Goal: Book appointment/travel/reservation

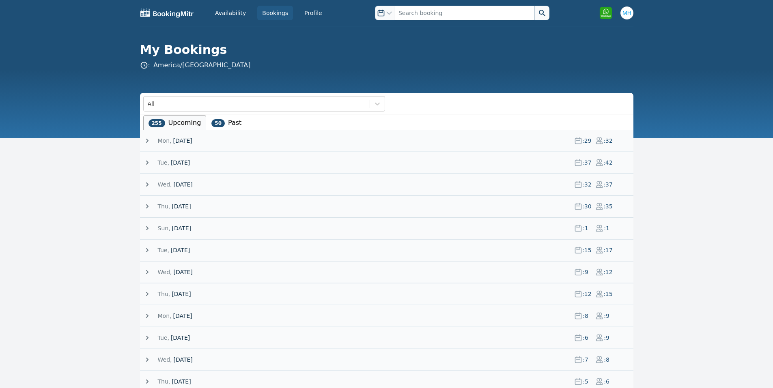
click at [180, 160] on span "[DATE]" at bounding box center [180, 163] width 19 height 8
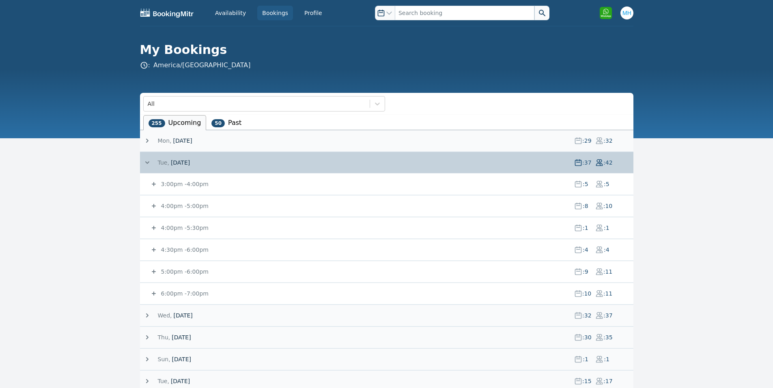
click at [180, 160] on span "[DATE]" at bounding box center [180, 163] width 19 height 8
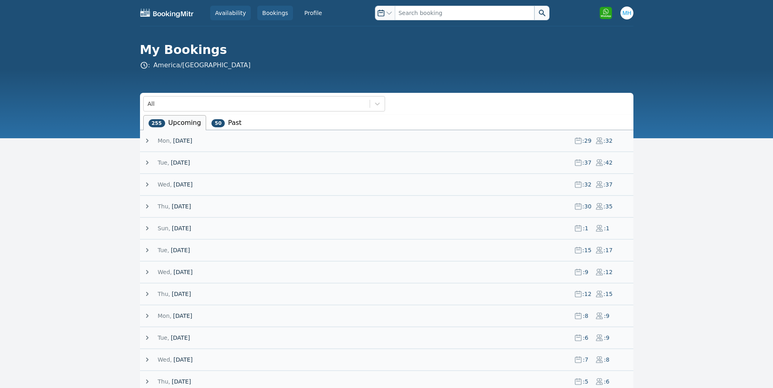
click at [243, 13] on link "Availability" at bounding box center [230, 13] width 41 height 15
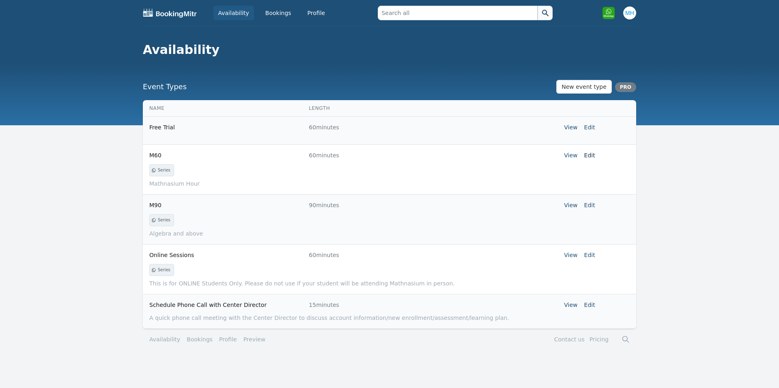
click at [590, 153] on link "Edit" at bounding box center [590, 155] width 11 height 6
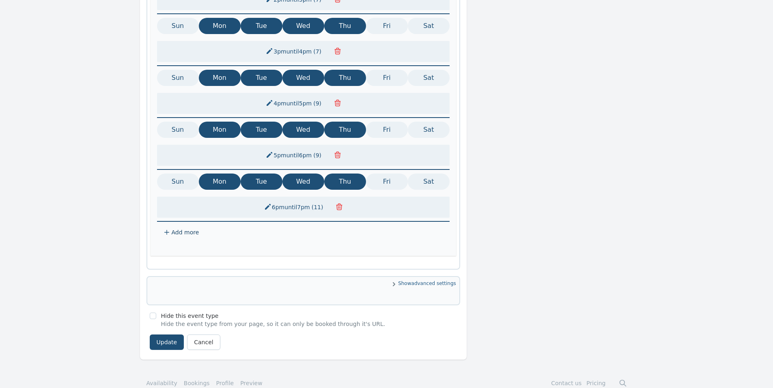
scroll to position [544, 0]
click at [204, 334] on link "Cancel" at bounding box center [203, 341] width 33 height 15
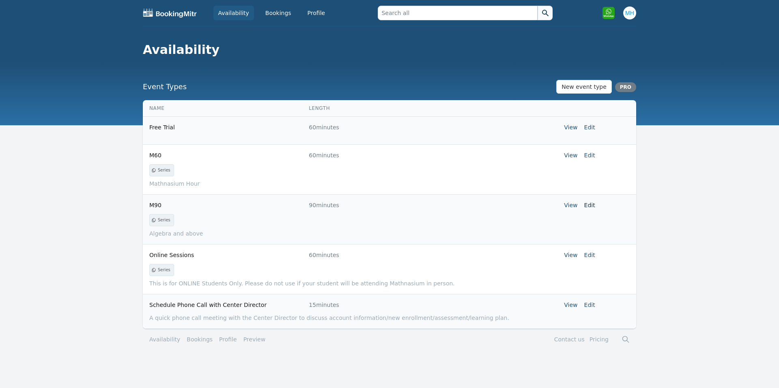
click at [590, 203] on link "Edit" at bounding box center [590, 205] width 11 height 6
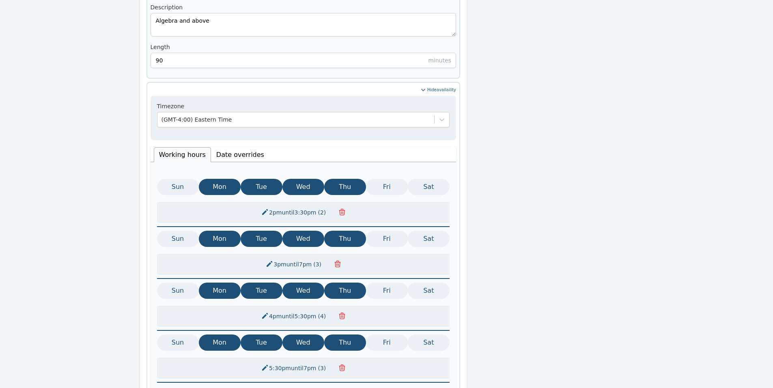
scroll to position [328, 0]
click at [224, 148] on li "Date overrides" at bounding box center [240, 155] width 58 height 15
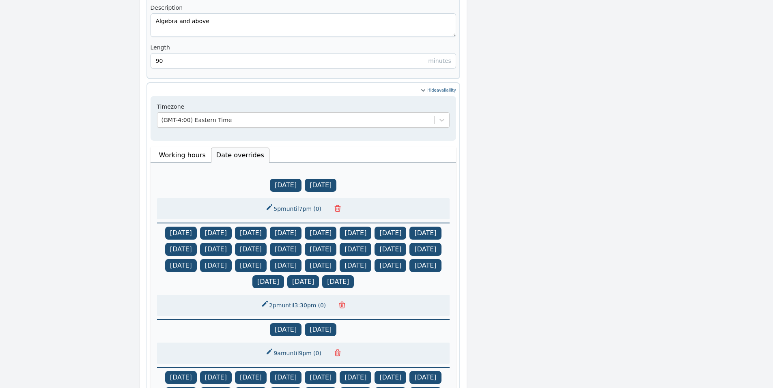
click at [192, 148] on li "Working hours" at bounding box center [182, 155] width 57 height 15
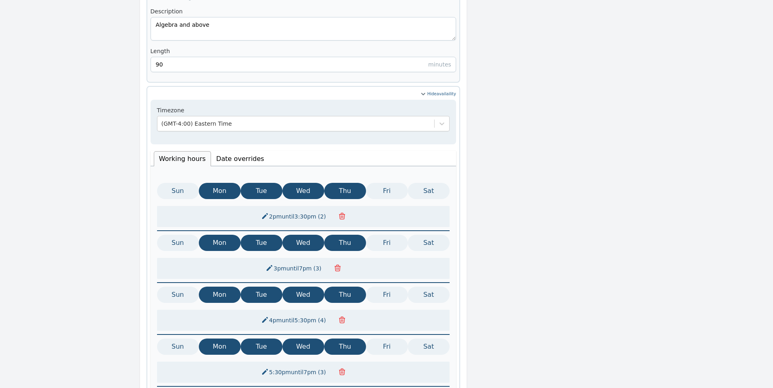
scroll to position [325, 0]
click at [247, 151] on li "Date overrides" at bounding box center [240, 158] width 58 height 15
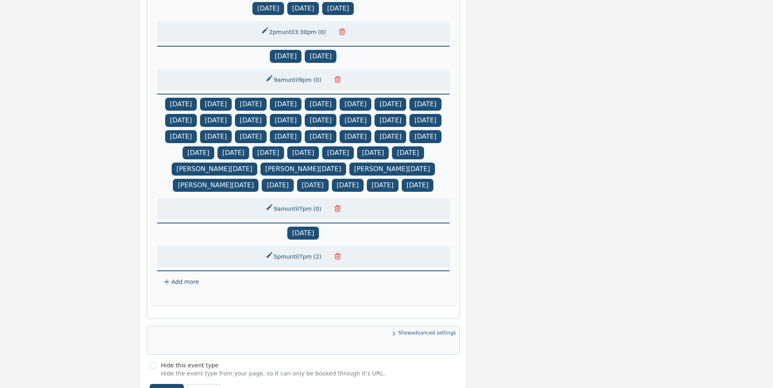
scroll to position [684, 0]
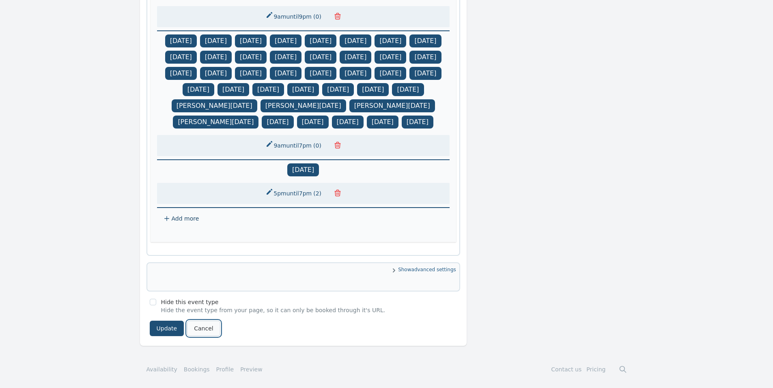
click at [194, 332] on link "Cancel" at bounding box center [203, 328] width 33 height 15
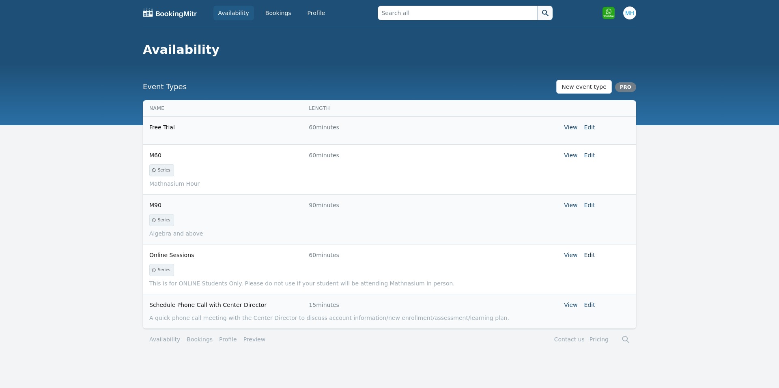
click at [591, 253] on link "Edit" at bounding box center [590, 255] width 11 height 6
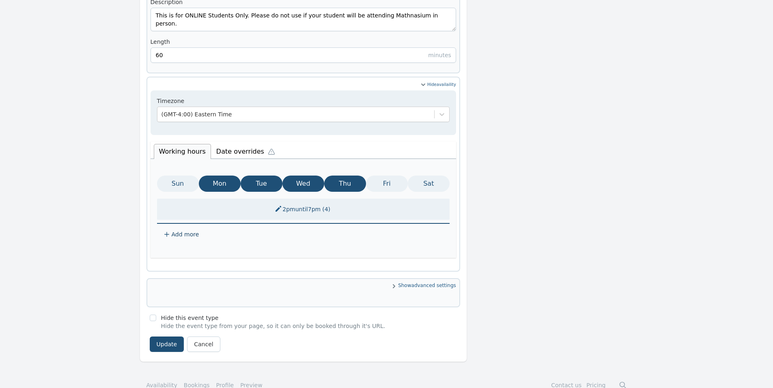
scroll to position [336, 0]
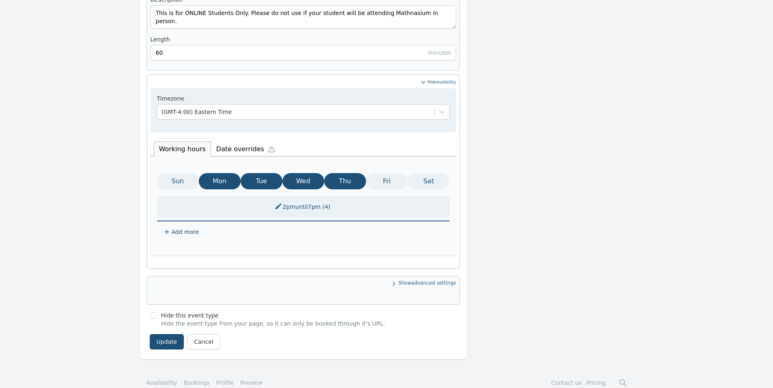
click at [248, 141] on li "Date overrides" at bounding box center [247, 148] width 73 height 17
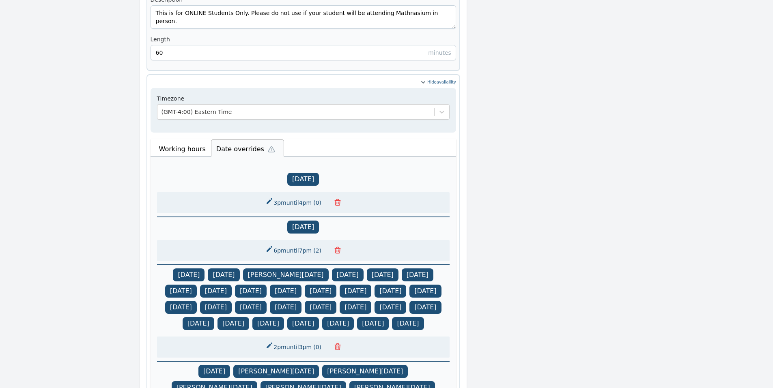
click at [192, 142] on li "Working hours" at bounding box center [182, 149] width 57 height 15
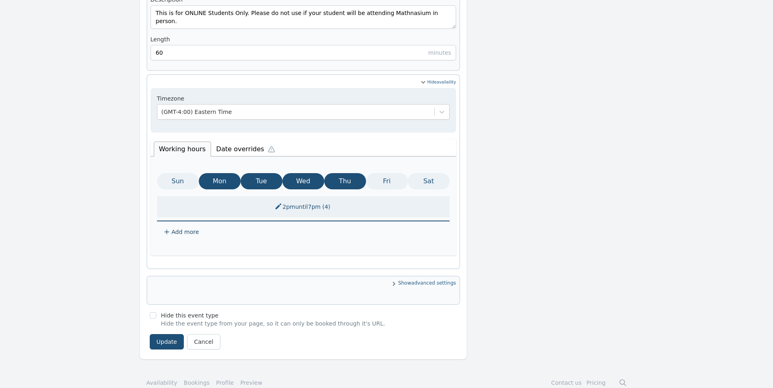
click at [442, 280] on span "Show advanced settings" at bounding box center [304, 284] width 306 height 8
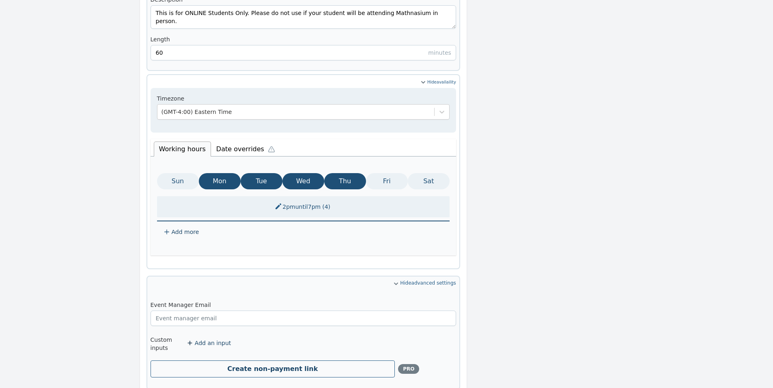
click at [408, 280] on span "Hide advanced settings" at bounding box center [304, 284] width 306 height 8
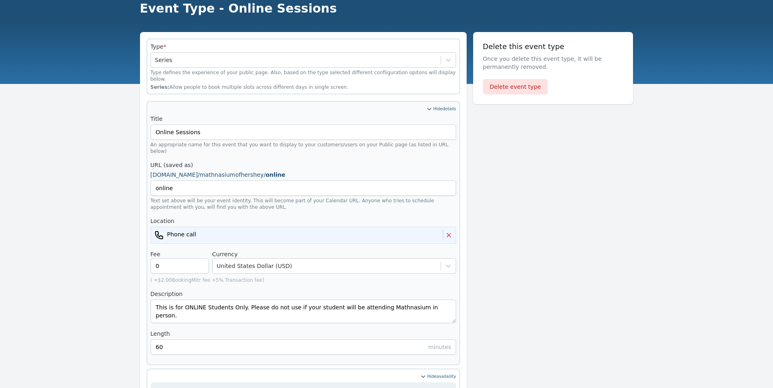
scroll to position [0, 0]
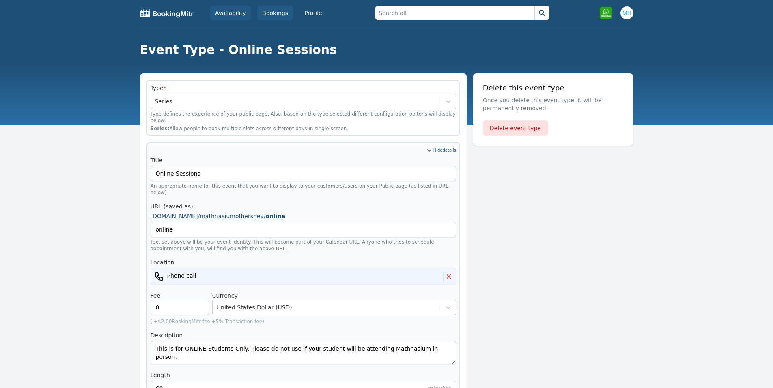
click at [264, 12] on link "Bookings" at bounding box center [275, 13] width 36 height 15
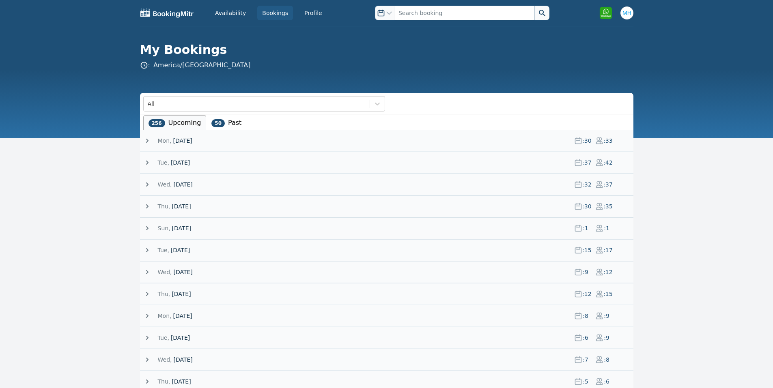
click at [192, 140] on span "[DATE]" at bounding box center [182, 141] width 19 height 8
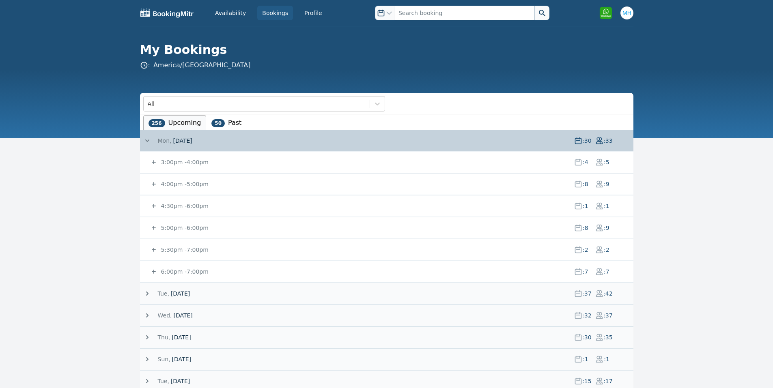
click at [175, 144] on span "[DATE]" at bounding box center [182, 141] width 19 height 8
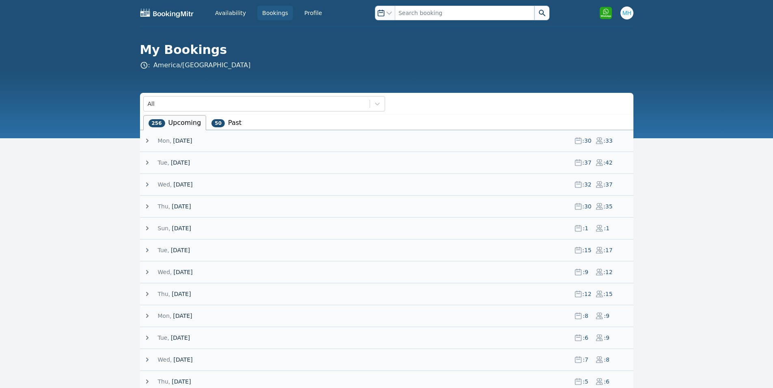
click at [176, 162] on span "[DATE]" at bounding box center [180, 163] width 19 height 8
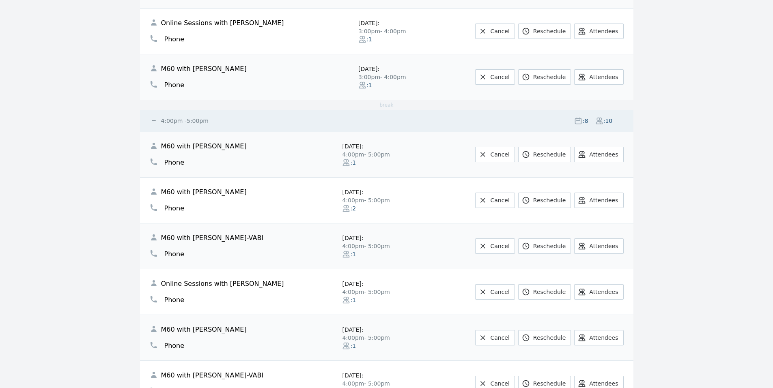
scroll to position [325, 0]
drag, startPoint x: 194, startPoint y: 119, endPoint x: 198, endPoint y: 146, distance: 27.8
click at [194, 119] on small "4:00pm - 5:00pm" at bounding box center [184, 120] width 49 height 6
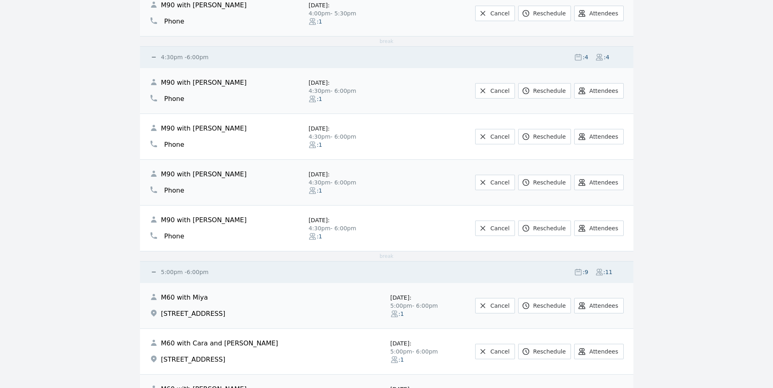
scroll to position [487, 0]
